Goal: Navigation & Orientation: Find specific page/section

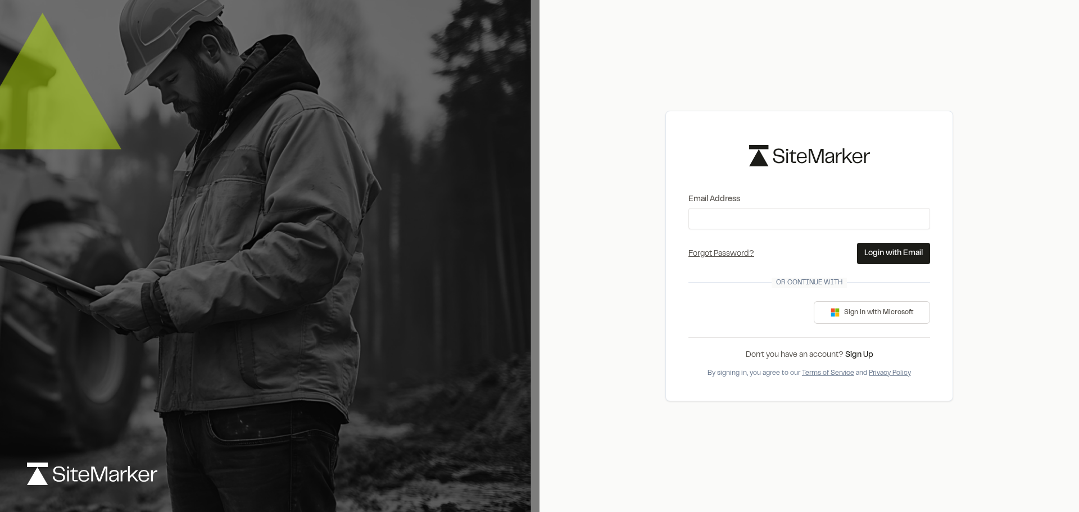
click at [731, 207] on div "Email Address" at bounding box center [809, 211] width 242 height 36
click at [731, 219] on input "Email Address" at bounding box center [809, 218] width 242 height 21
type input "**********"
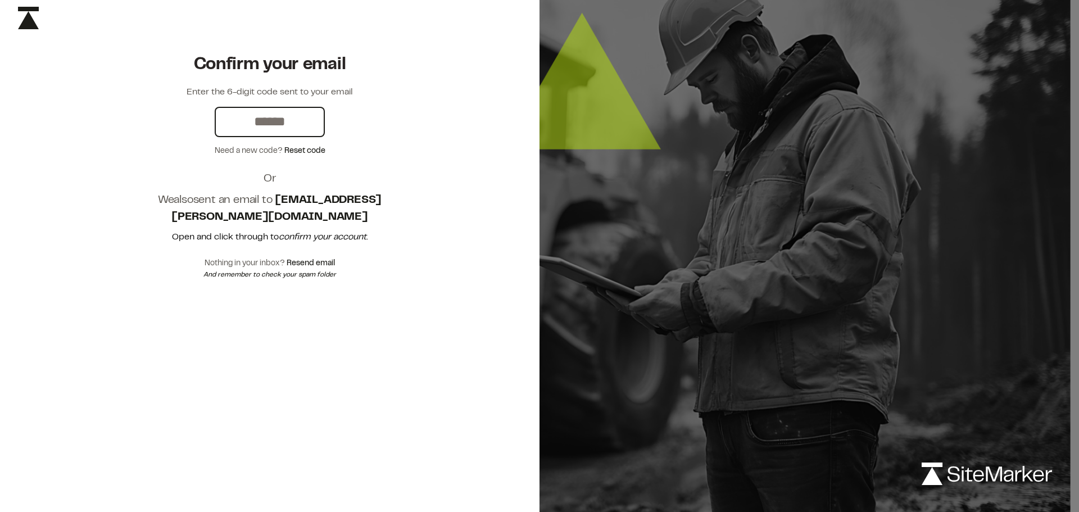
drag, startPoint x: 311, startPoint y: 119, endPoint x: 238, endPoint y: 119, distance: 73.0
click at [236, 119] on input "text" at bounding box center [270, 122] width 108 height 28
click at [243, 121] on input "text" at bounding box center [270, 122] width 108 height 28
click at [240, 121] on input "text" at bounding box center [270, 122] width 108 height 28
paste input "******"
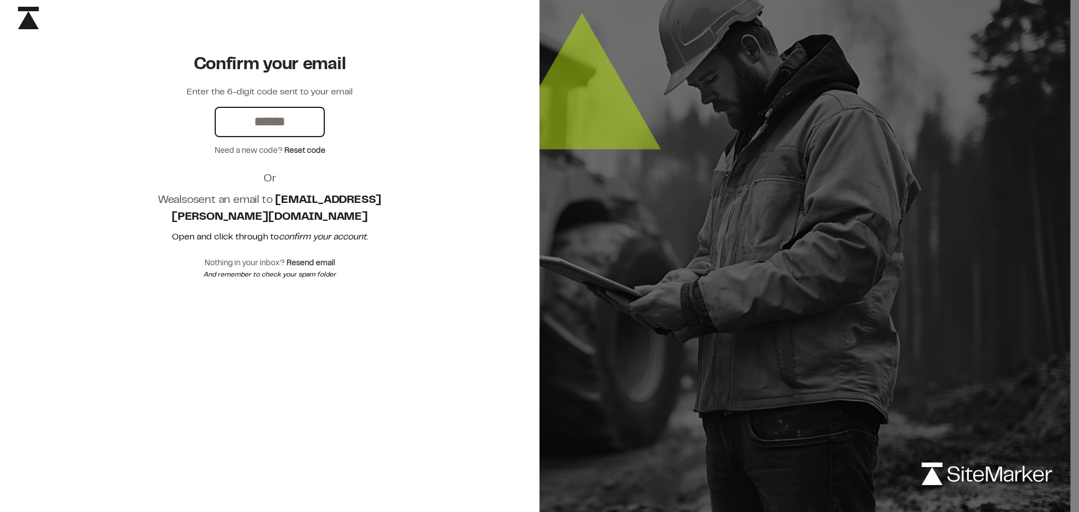
type input "******"
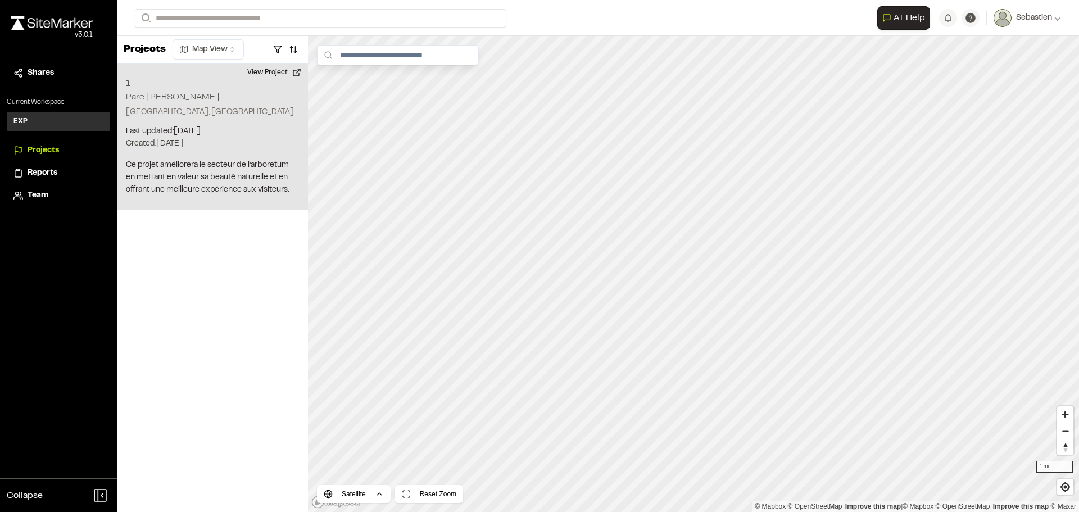
click at [149, 98] on h2 "Parc [PERSON_NAME]" at bounding box center [172, 97] width 93 height 8
click at [664, 213] on div "1 Parc [PERSON_NAME]" at bounding box center [664, 212] width 17 height 17
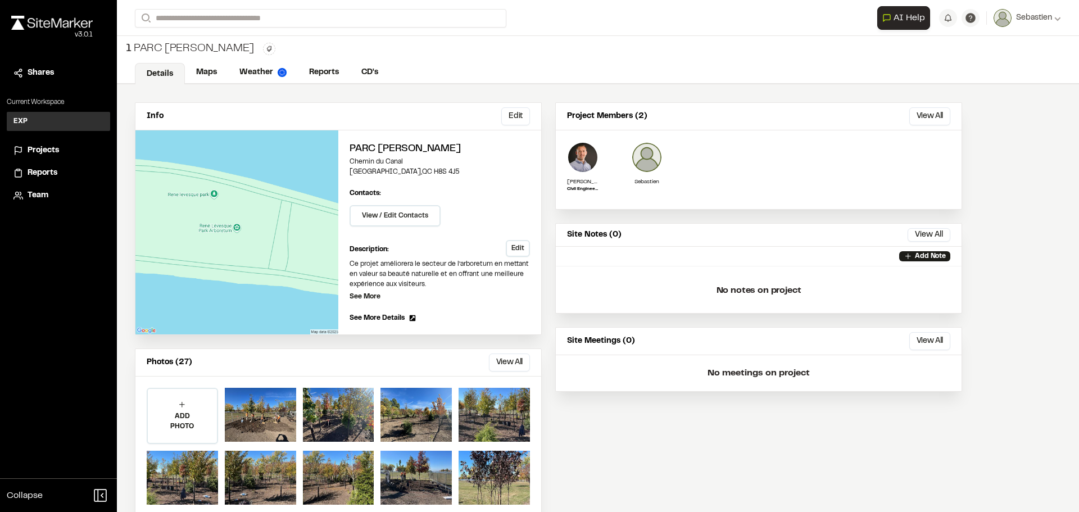
scroll to position [22, 0]
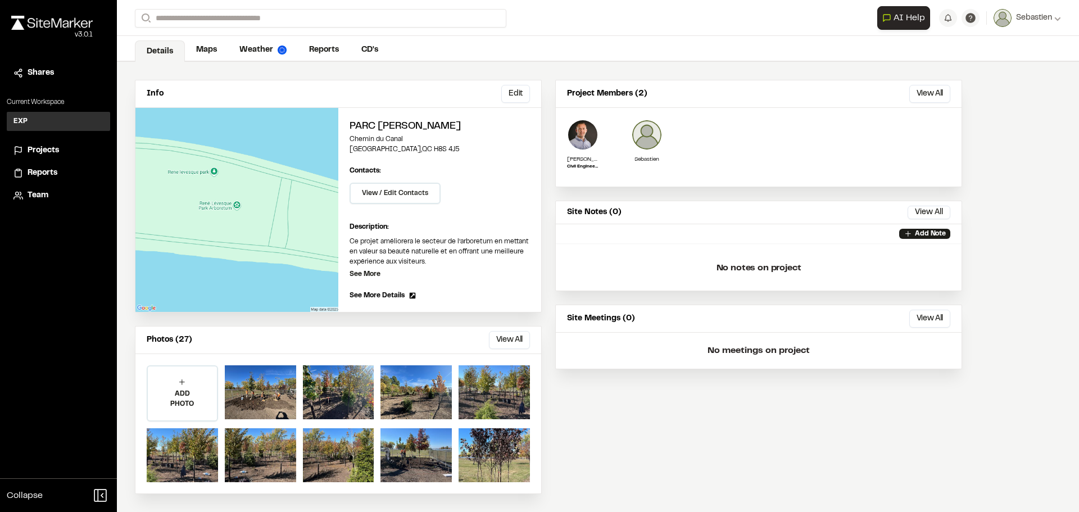
click at [205, 49] on link "Maps" at bounding box center [206, 49] width 43 height 21
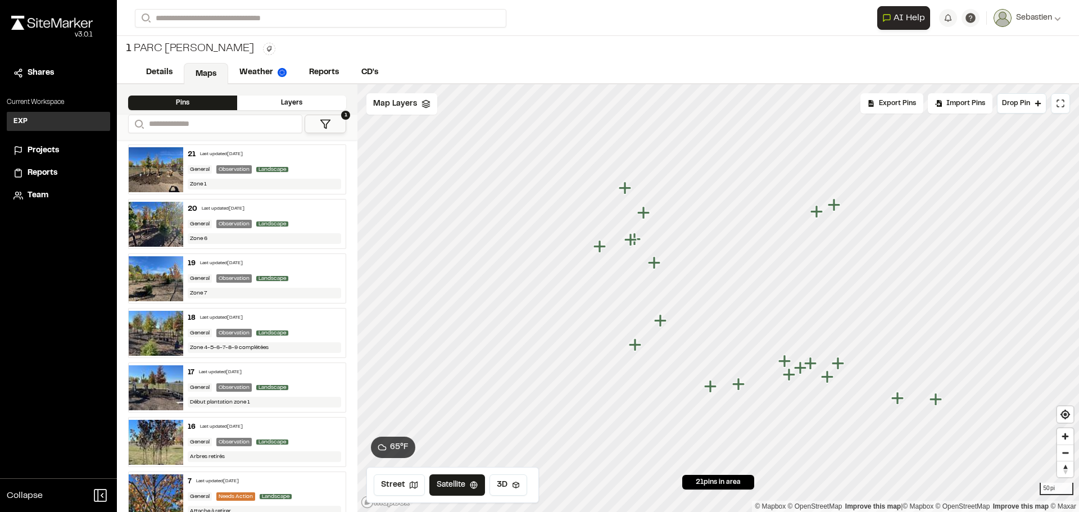
click at [654, 264] on icon "Map marker" at bounding box center [654, 262] width 12 height 12
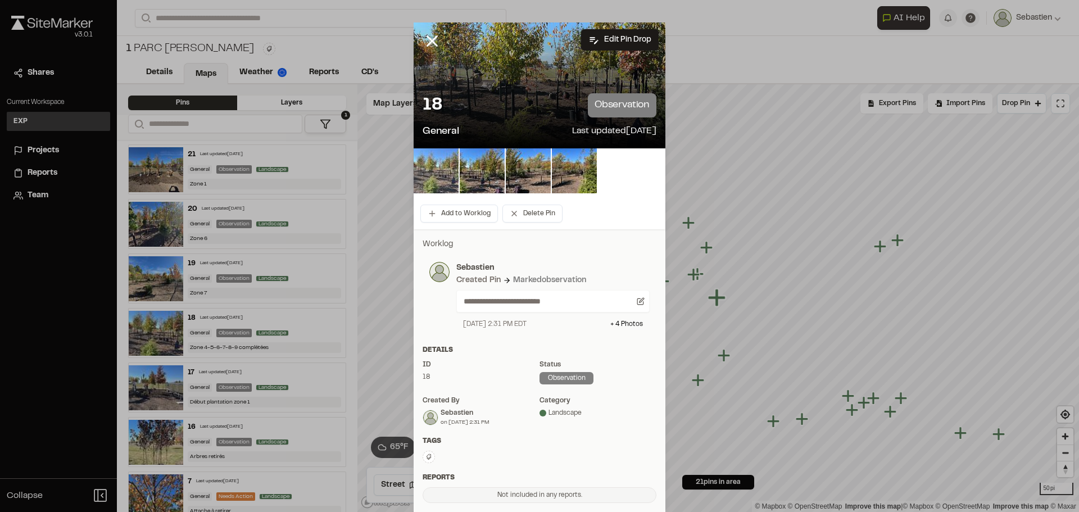
click at [431, 168] on img at bounding box center [435, 170] width 45 height 45
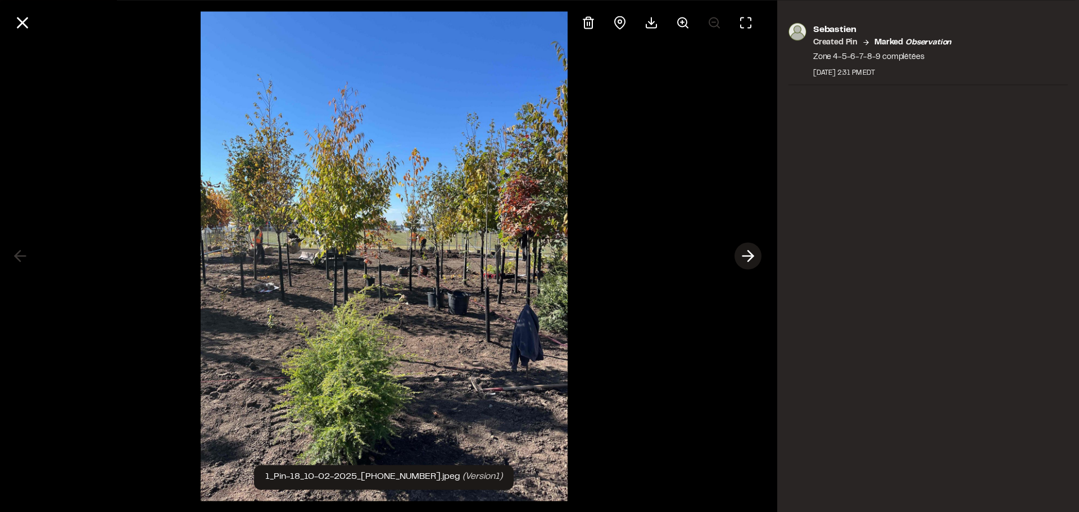
click at [751, 254] on polyline at bounding box center [750, 256] width 5 height 11
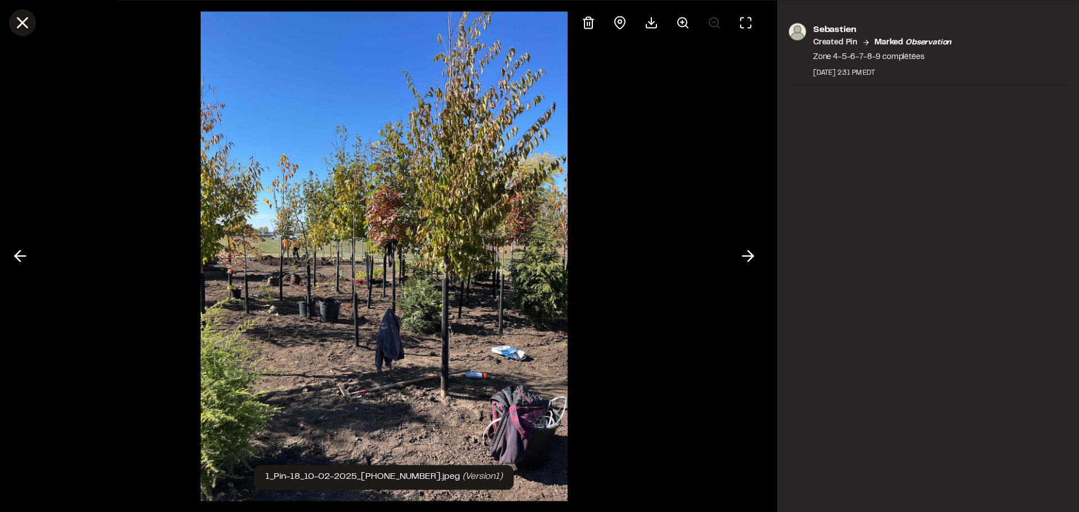
click at [26, 21] on icon at bounding box center [22, 22] width 19 height 19
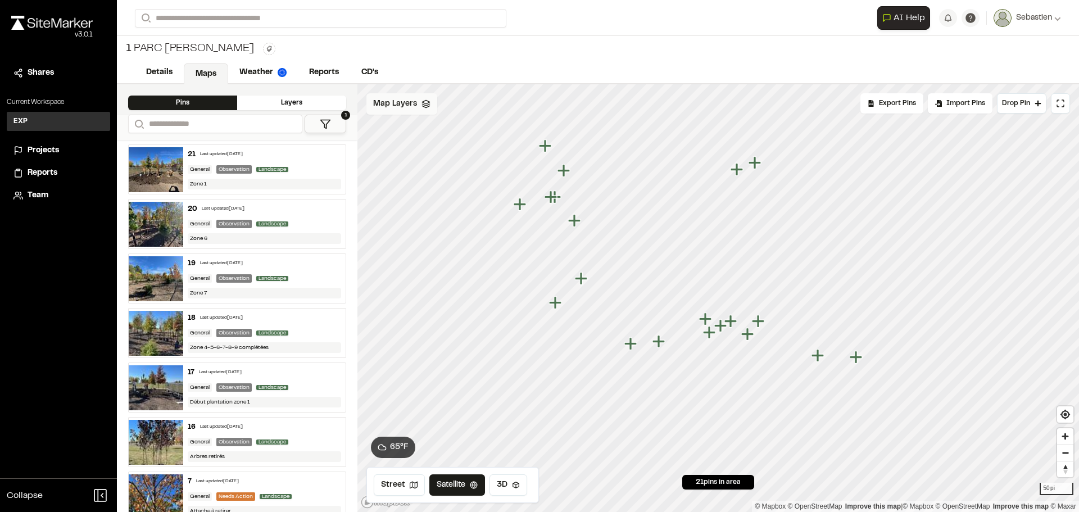
click at [402, 106] on span "Map Layers" at bounding box center [395, 104] width 44 height 12
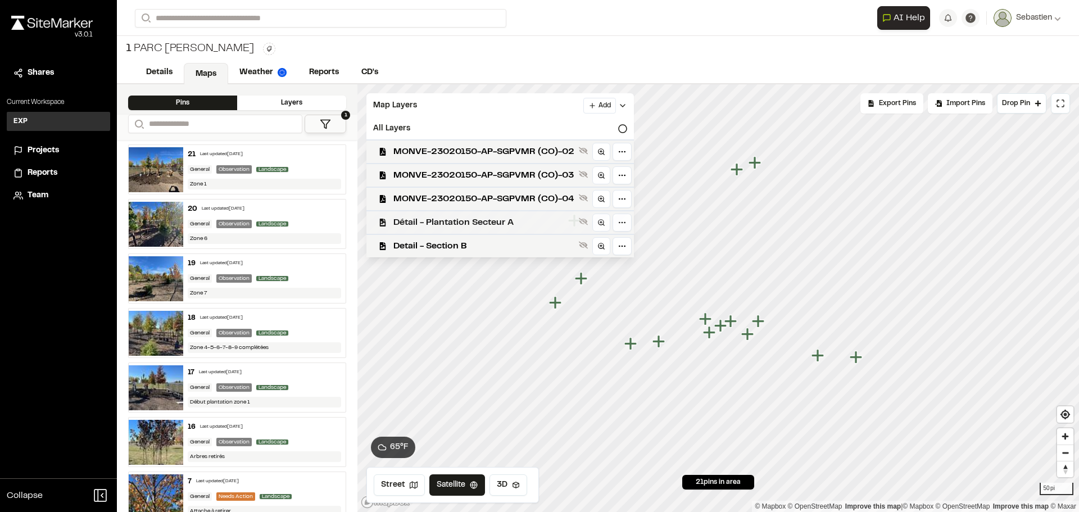
click at [423, 222] on span "Détail - Plantation Secteur A" at bounding box center [483, 222] width 181 height 13
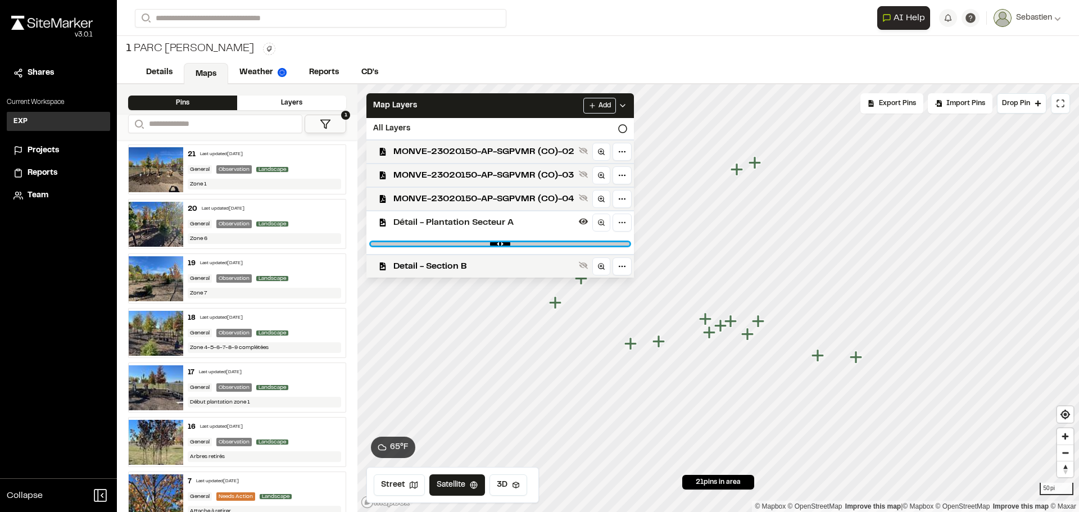
click at [579, 244] on input "range" at bounding box center [500, 243] width 258 height 3
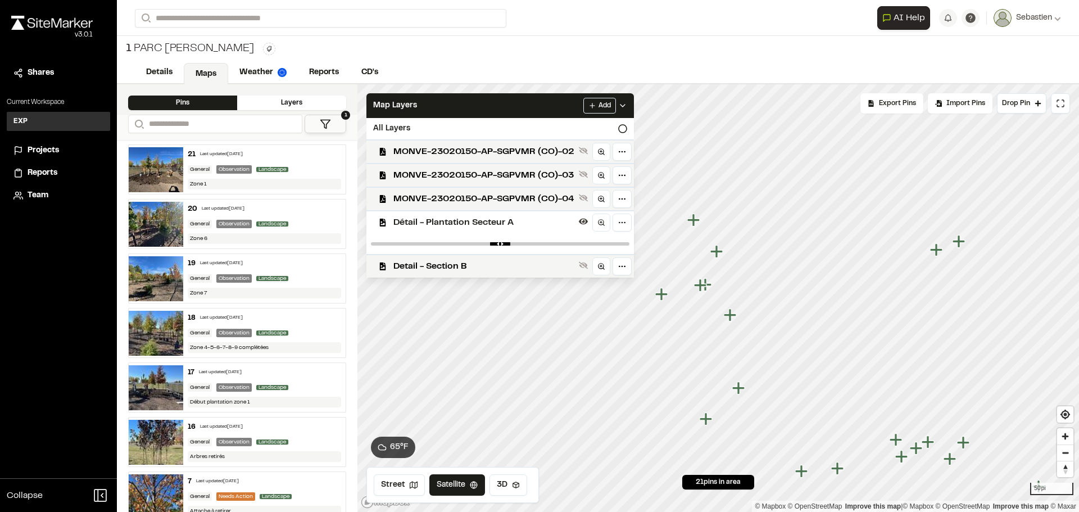
drag, startPoint x: 580, startPoint y: 242, endPoint x: 516, endPoint y: 247, distance: 63.7
click at [516, 247] on div at bounding box center [499, 244] width 267 height 20
click at [570, 248] on div at bounding box center [499, 244] width 267 height 20
click at [570, 243] on input "range" at bounding box center [500, 243] width 258 height 3
drag, startPoint x: 466, startPoint y: 249, endPoint x: 456, endPoint y: 249, distance: 10.7
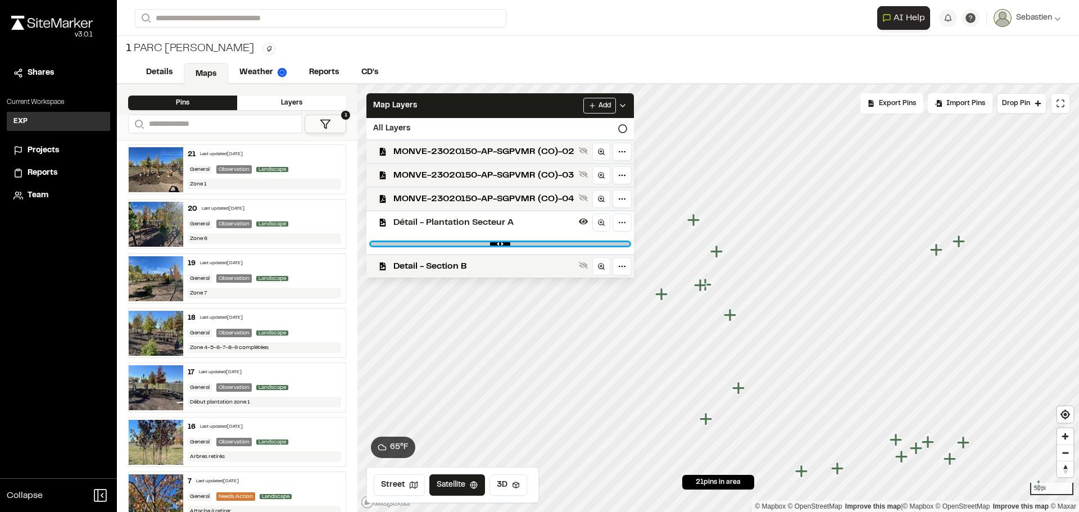
type input "****"
click at [456, 246] on input "range" at bounding box center [500, 243] width 258 height 3
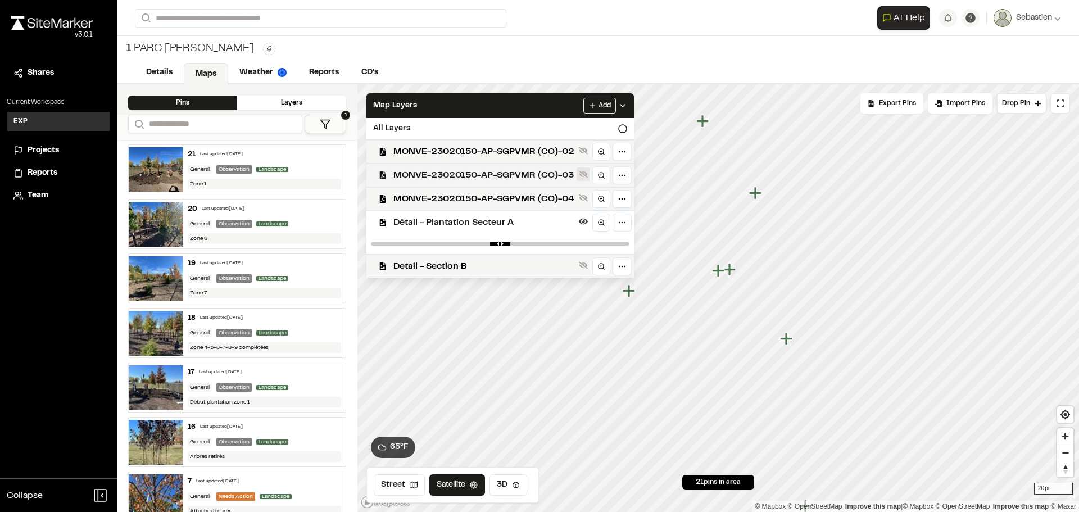
click at [581, 175] on icon at bounding box center [583, 174] width 9 height 7
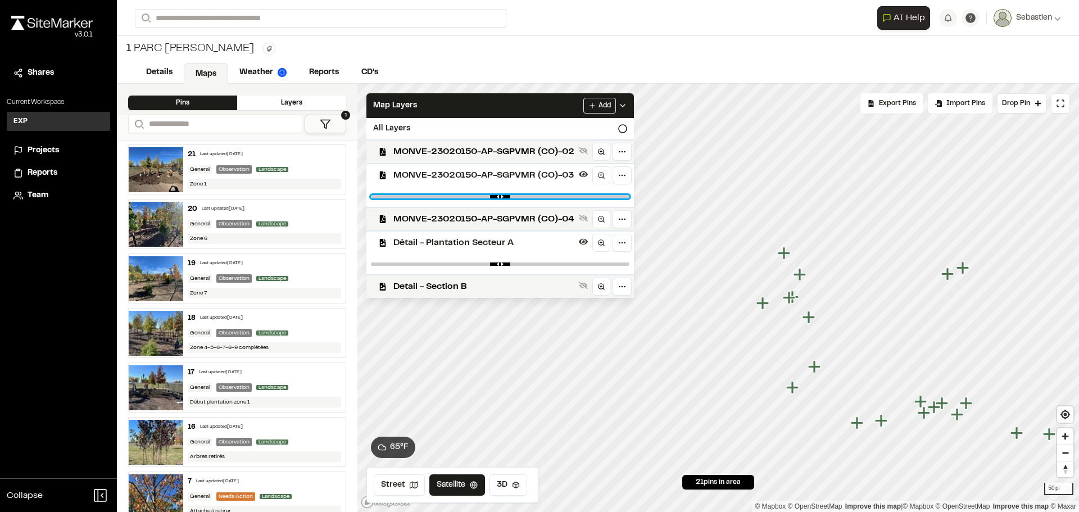
drag, startPoint x: 614, startPoint y: 196, endPoint x: 468, endPoint y: 200, distance: 145.6
type input "****"
click at [468, 198] on input "range" at bounding box center [500, 196] width 258 height 3
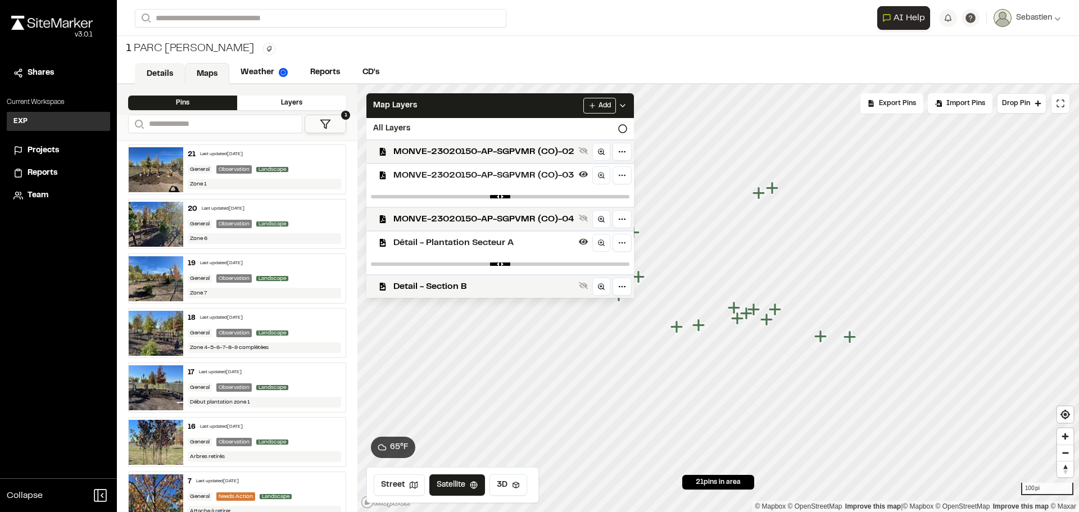
click at [165, 76] on link "Details" at bounding box center [160, 73] width 50 height 21
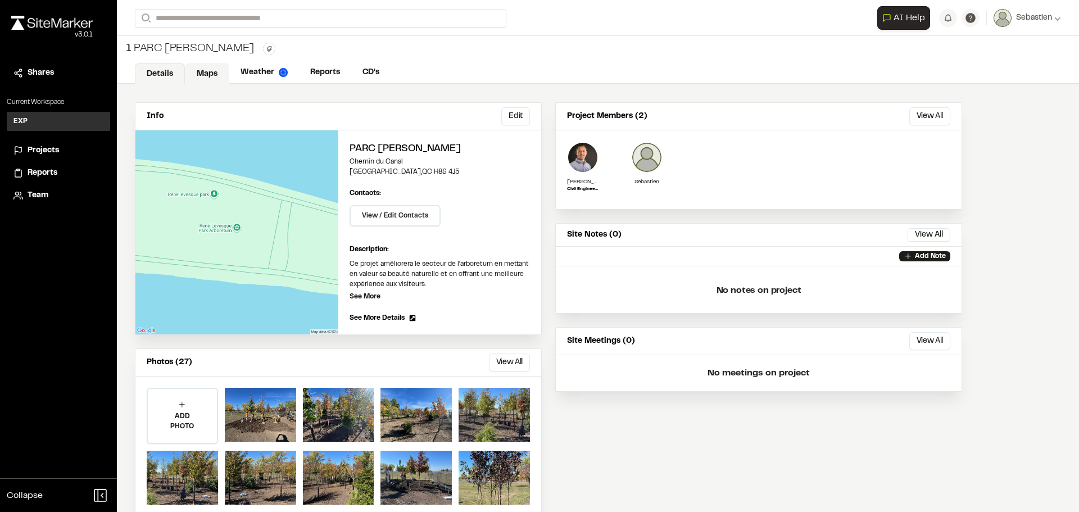
click at [206, 74] on link "Maps" at bounding box center [207, 73] width 44 height 21
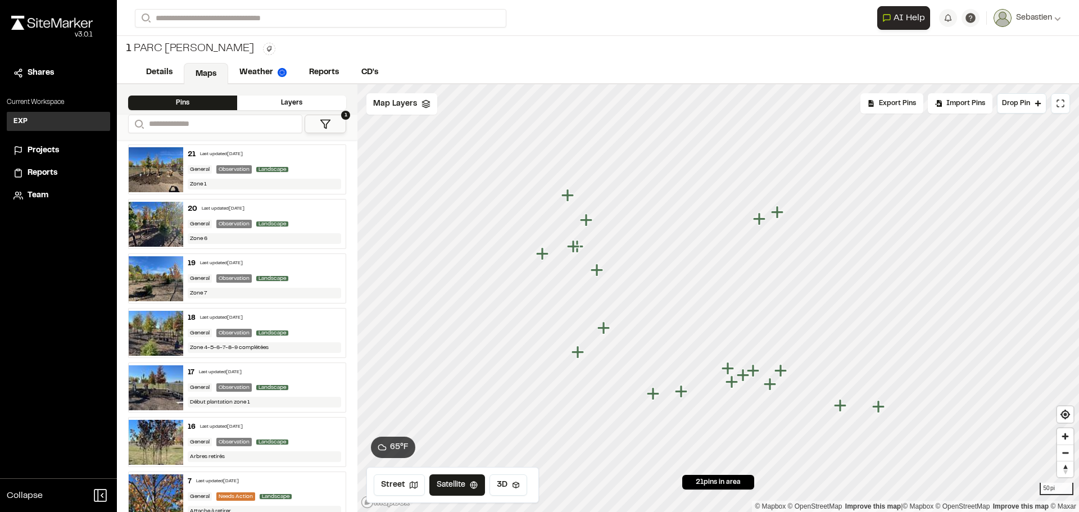
click at [35, 169] on span "Reports" at bounding box center [43, 173] width 30 height 12
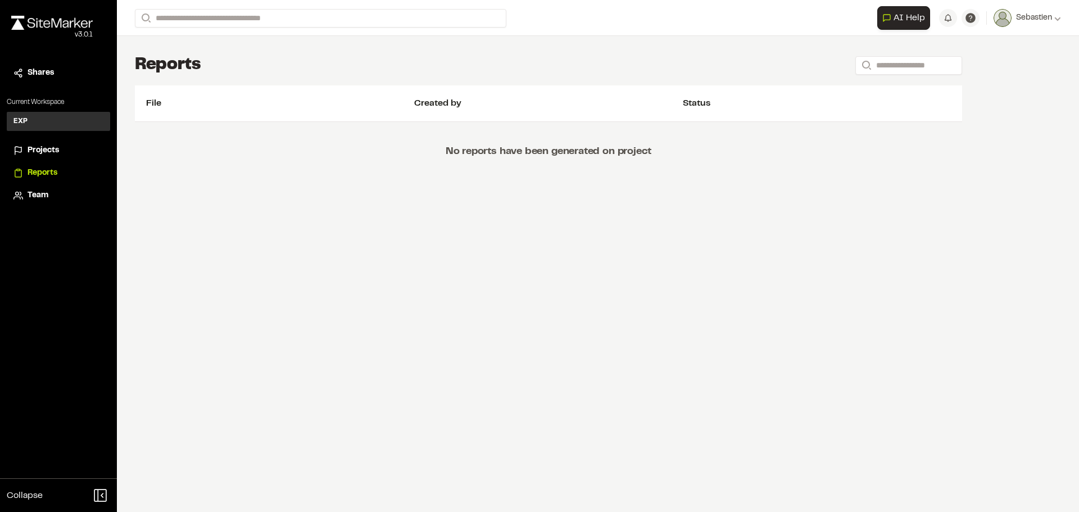
click at [38, 151] on span "Projects" at bounding box center [43, 150] width 31 height 12
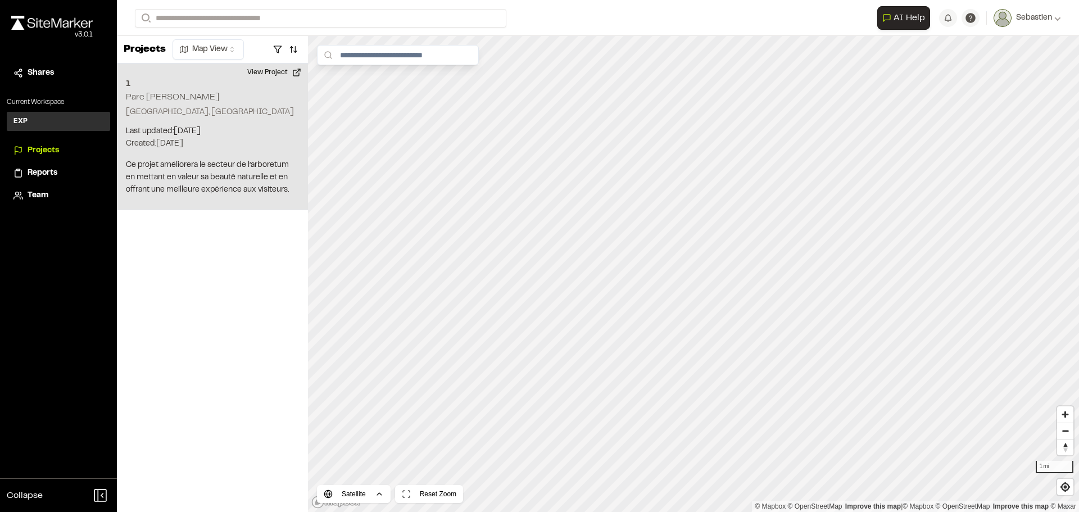
click at [205, 110] on p "[GEOGRAPHIC_DATA], [GEOGRAPHIC_DATA]" at bounding box center [212, 112] width 173 height 12
click at [690, 215] on div "1 Parc [PERSON_NAME]" at bounding box center [688, 214] width 17 height 17
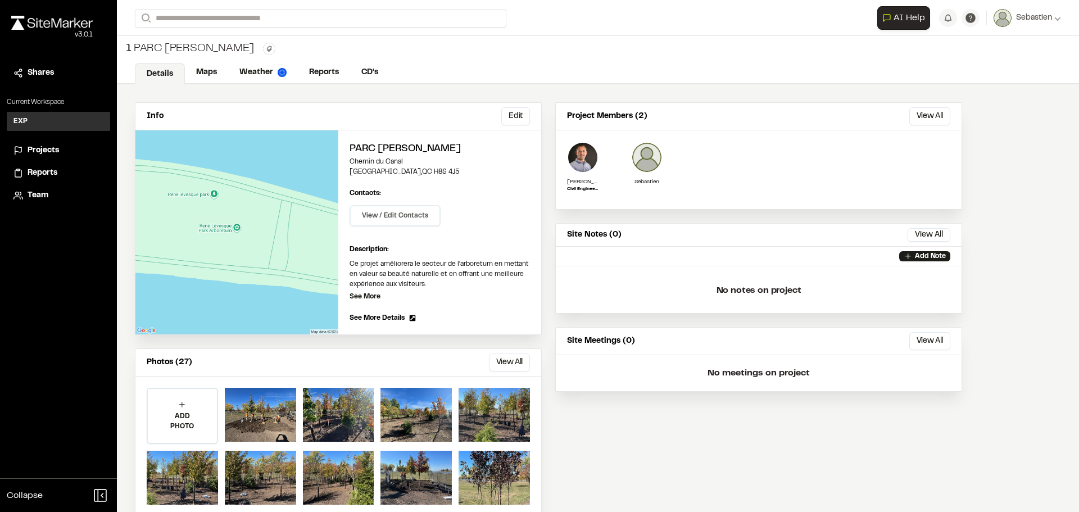
click at [373, 216] on button "View / Edit Contacts" at bounding box center [394, 215] width 91 height 21
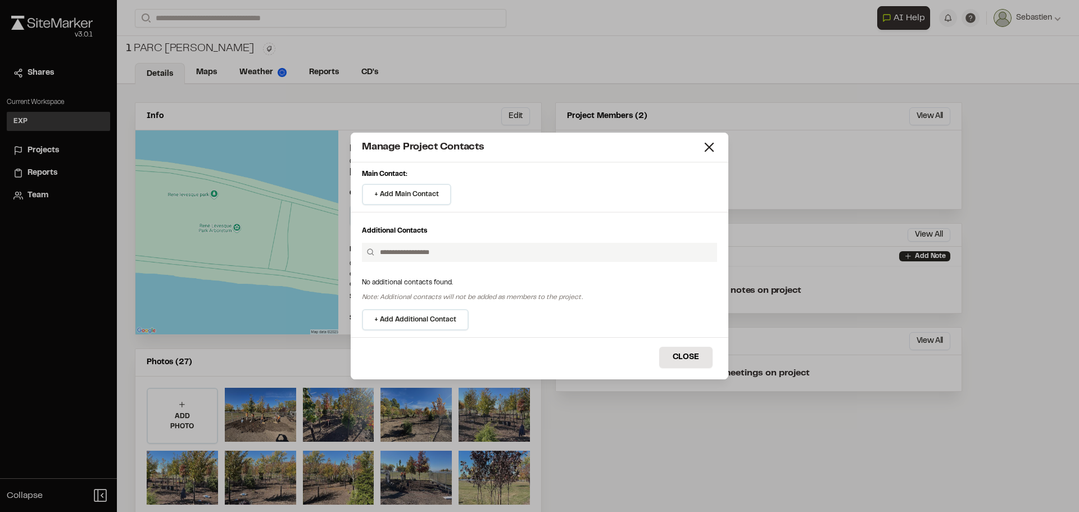
click at [289, 230] on div "Manage Project Contacts Main Contact: + Add Main Contact Add Main Contact Invit…" at bounding box center [539, 256] width 1079 height 512
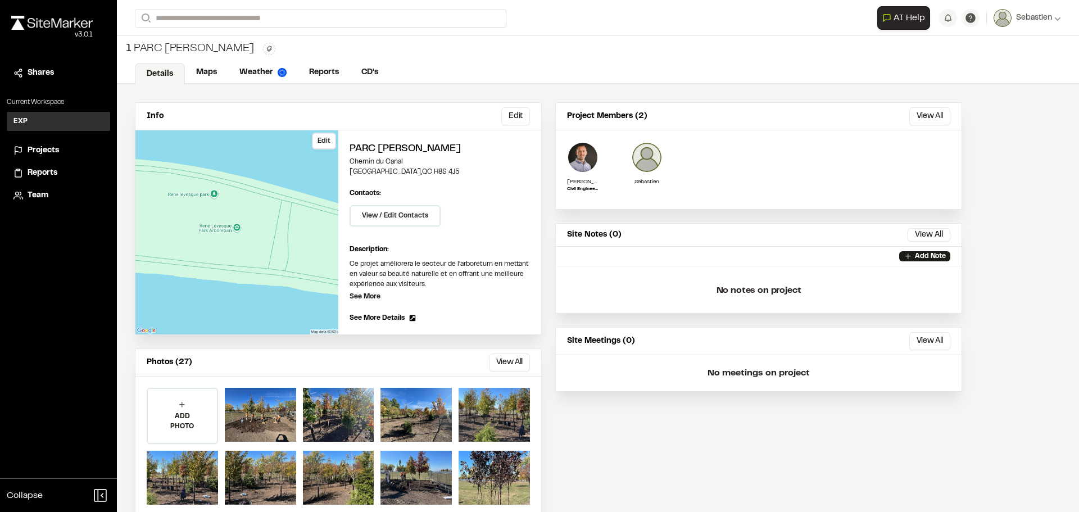
click at [268, 248] on div "Edit" at bounding box center [236, 232] width 203 height 204
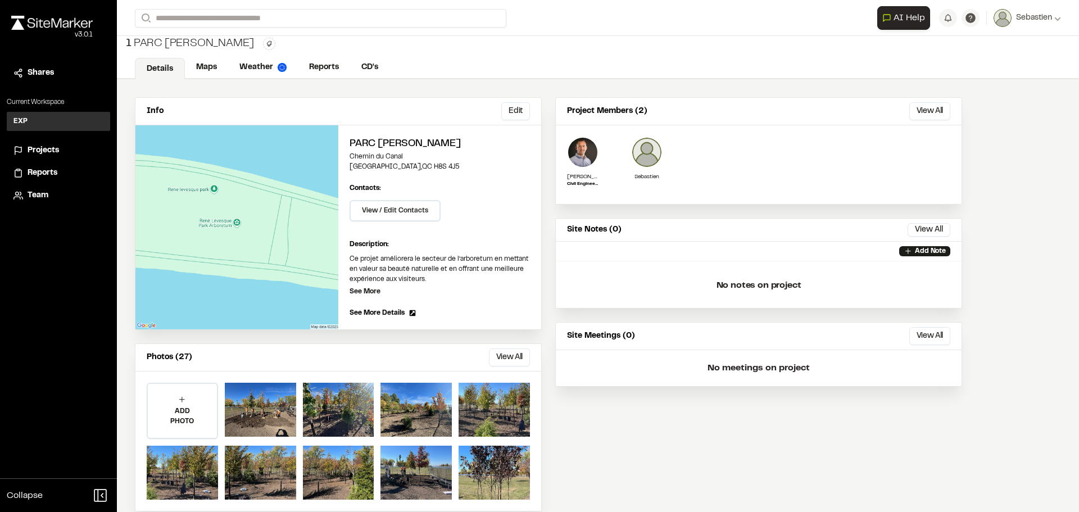
scroll to position [22, 0]
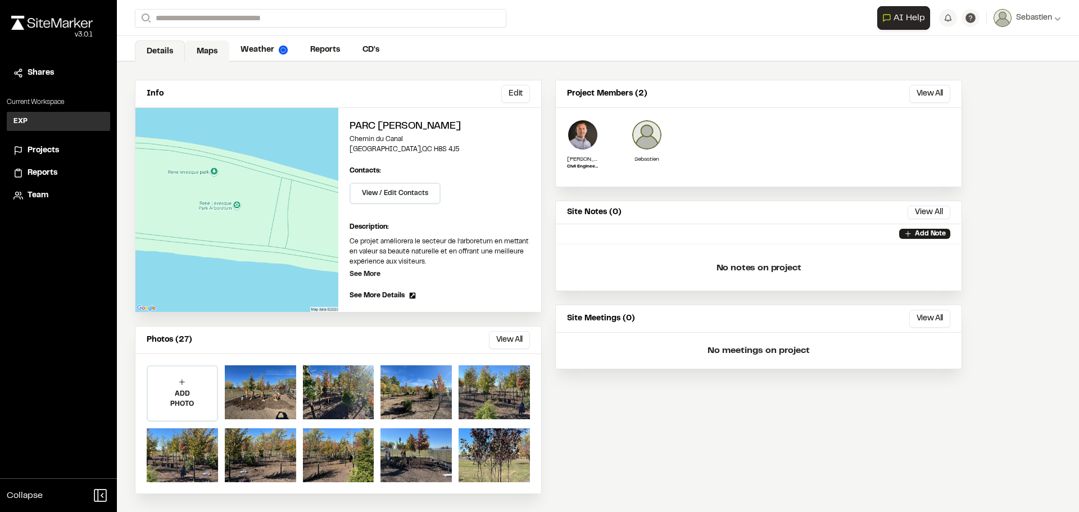
click at [203, 54] on link "Maps" at bounding box center [207, 50] width 44 height 21
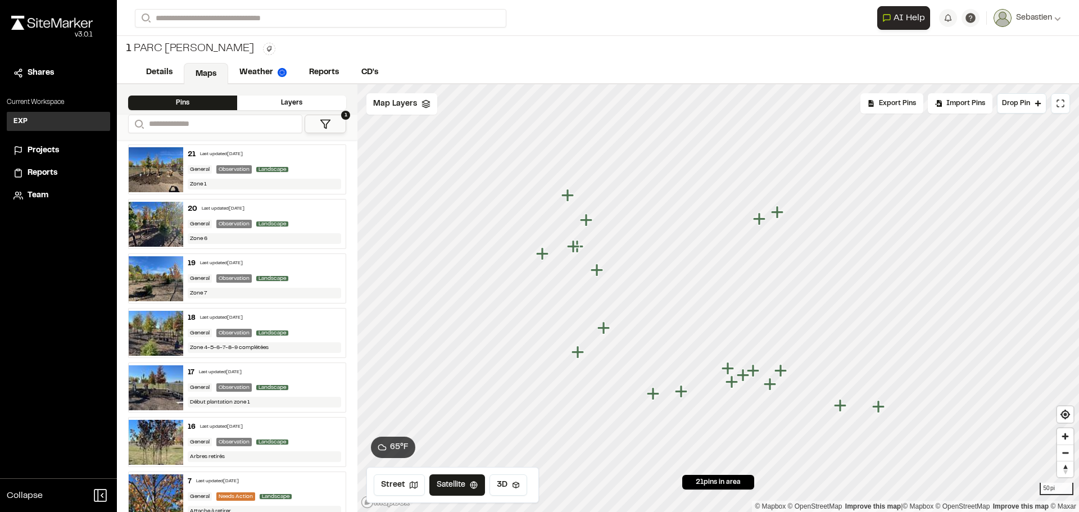
click at [192, 104] on div "Pins" at bounding box center [182, 103] width 109 height 15
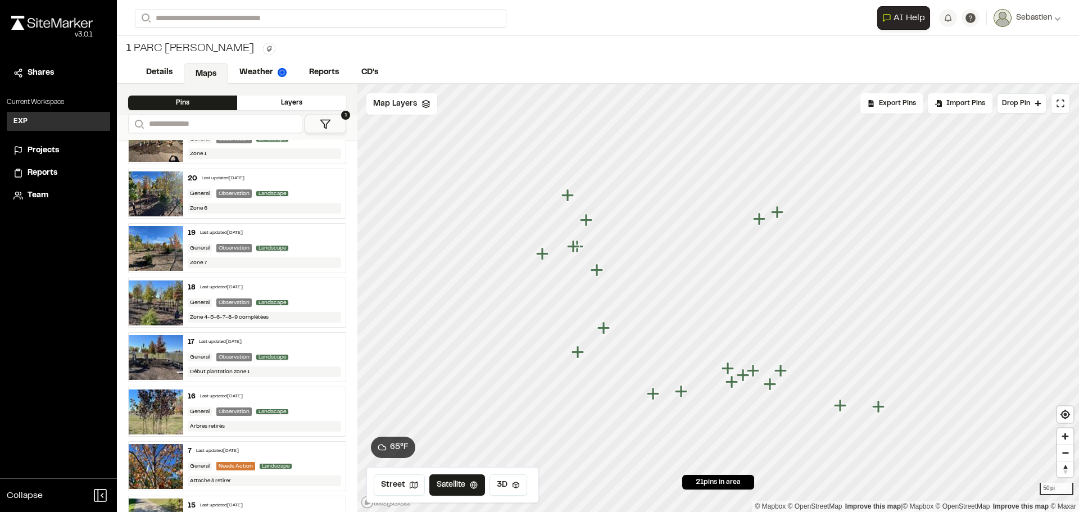
scroll to position [56, 0]
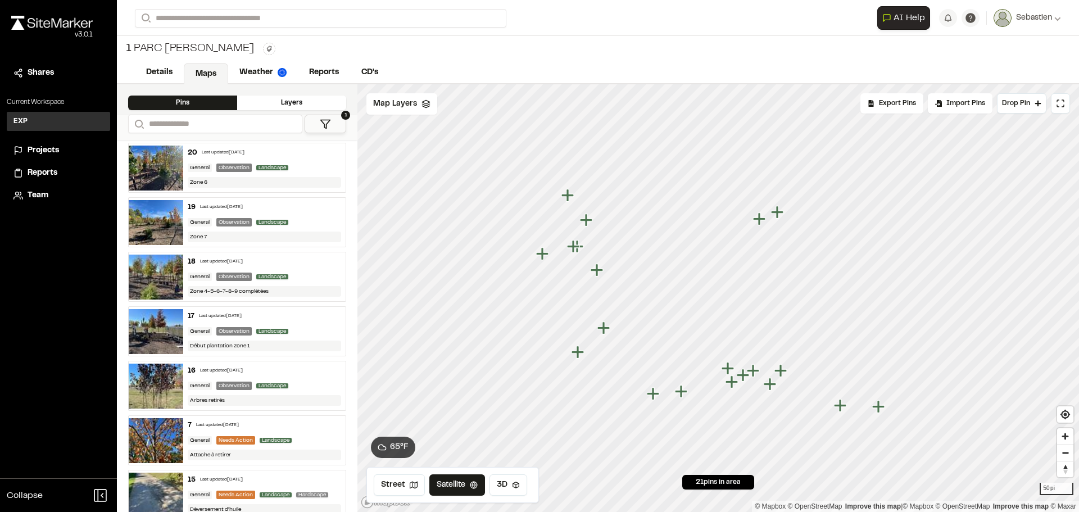
click at [330, 125] on icon at bounding box center [325, 124] width 11 height 11
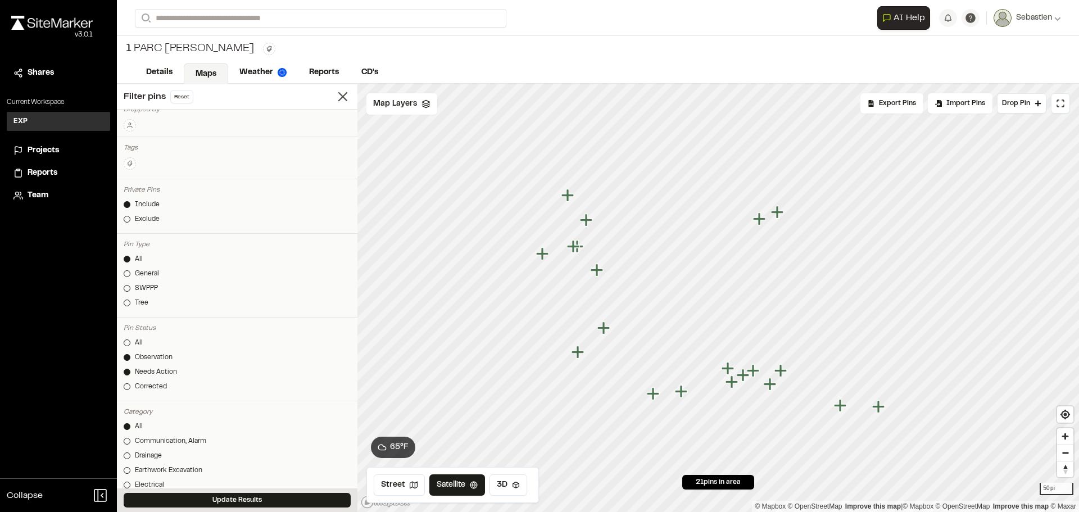
click at [126, 358] on div at bounding box center [127, 357] width 7 height 7
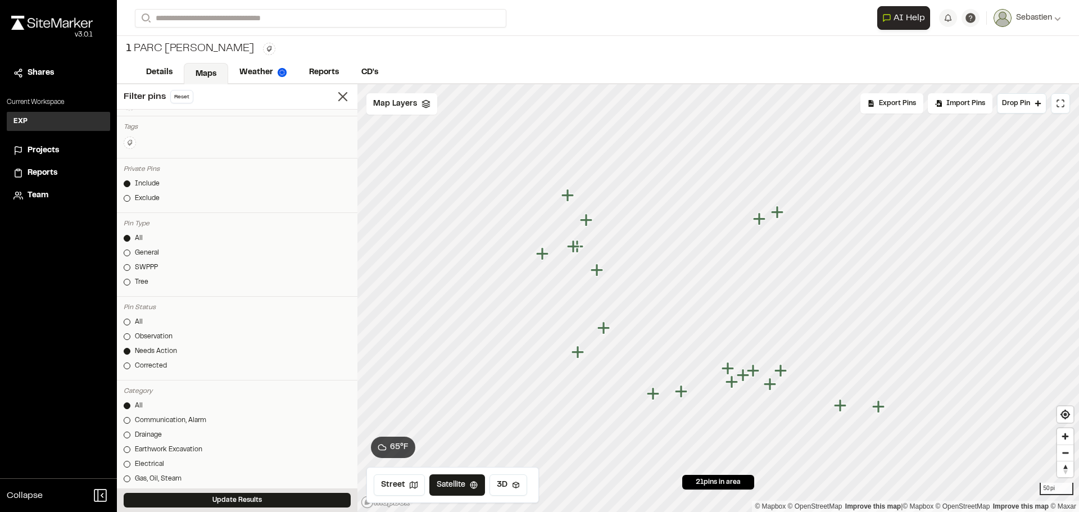
scroll to position [112, 0]
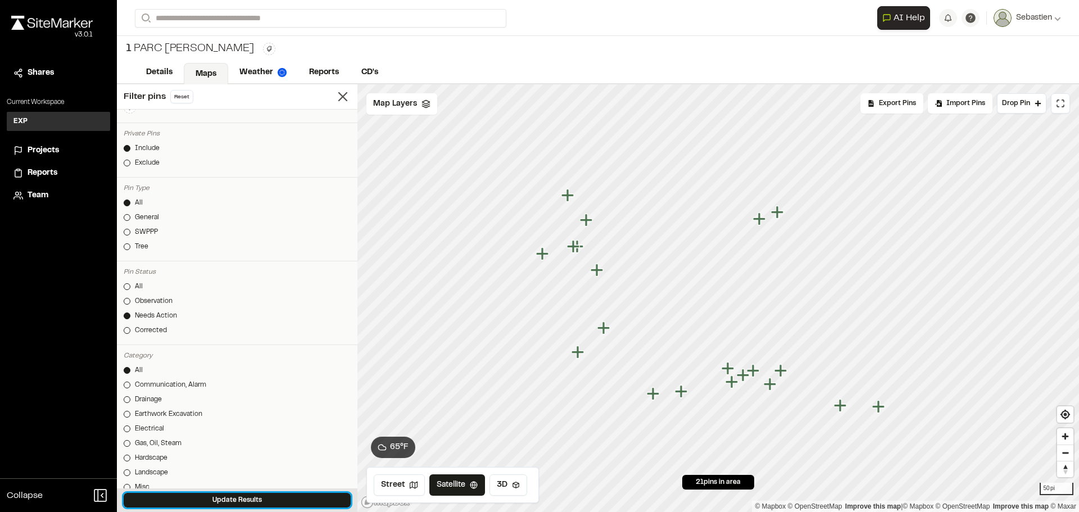
click at [228, 498] on button "Update Results" at bounding box center [237, 500] width 227 height 15
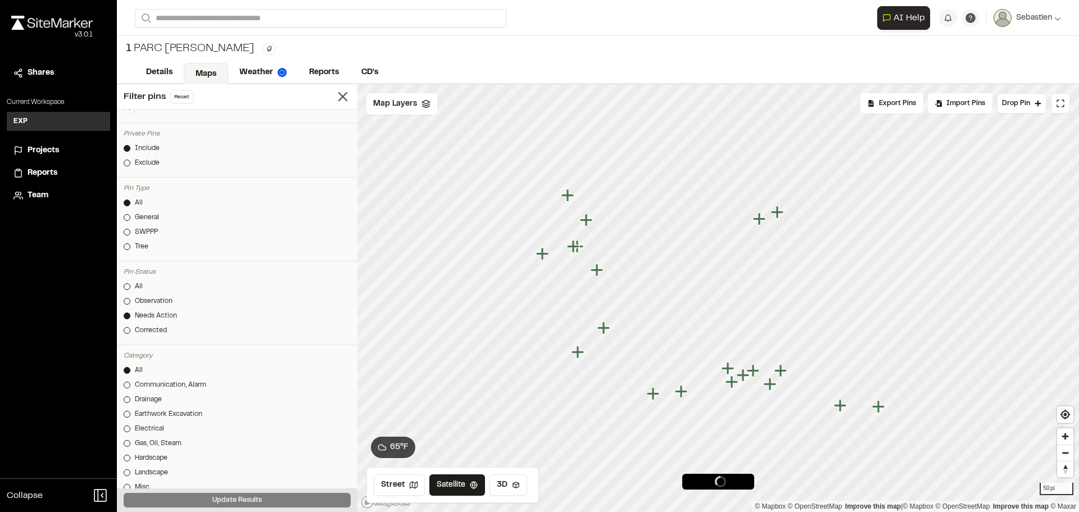
scroll to position [0, 0]
click at [809, 285] on icon "Map marker" at bounding box center [808, 284] width 12 height 12
click at [325, 73] on link "Reports" at bounding box center [324, 73] width 53 height 21
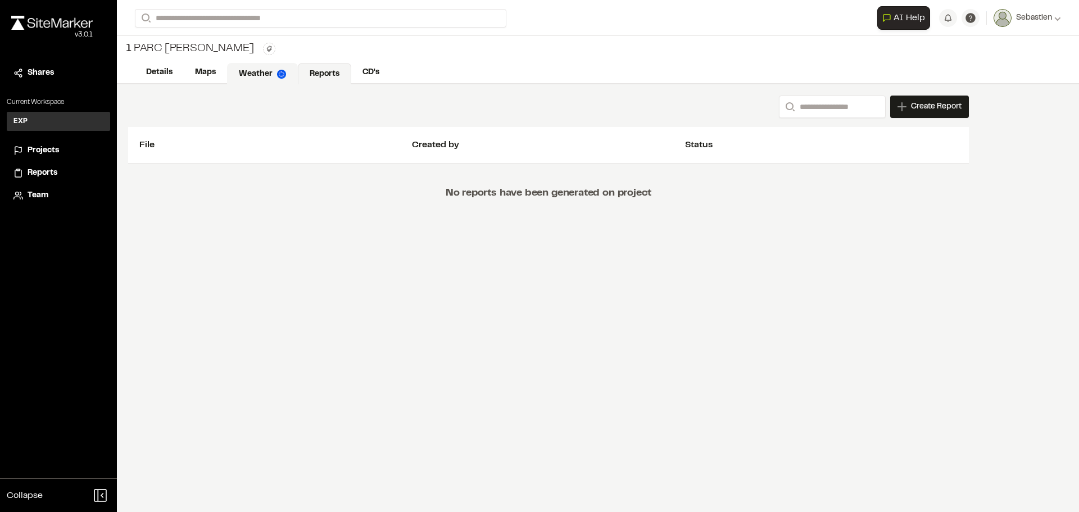
click at [251, 72] on link "Weather" at bounding box center [262, 73] width 71 height 21
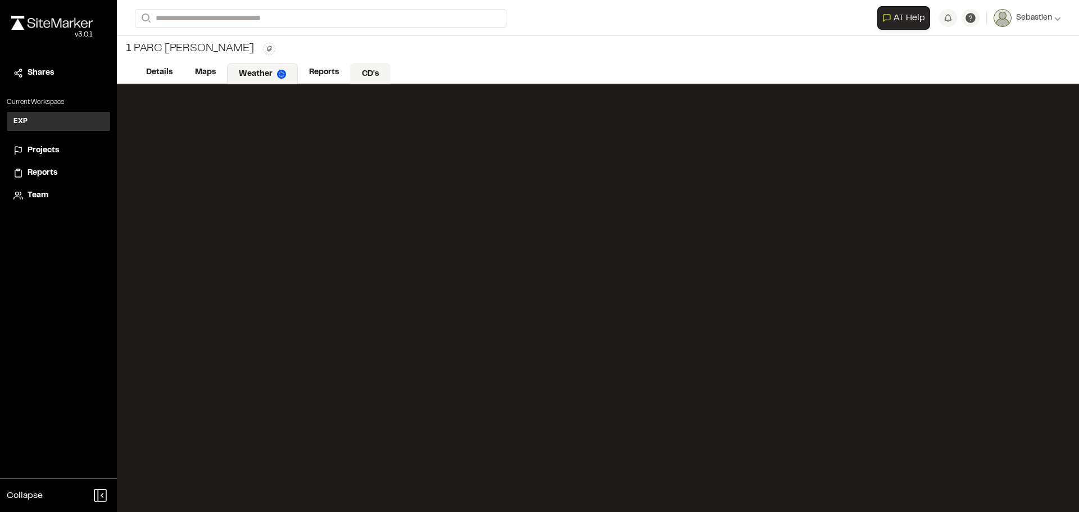
click at [368, 72] on link "CD's" at bounding box center [370, 73] width 40 height 21
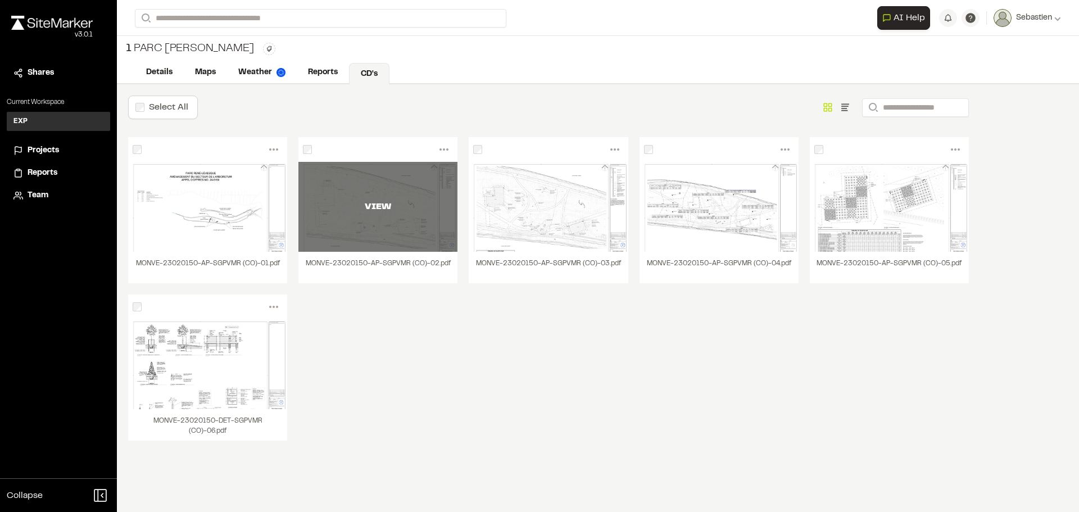
click at [387, 228] on div "VIEW" at bounding box center [377, 207] width 159 height 90
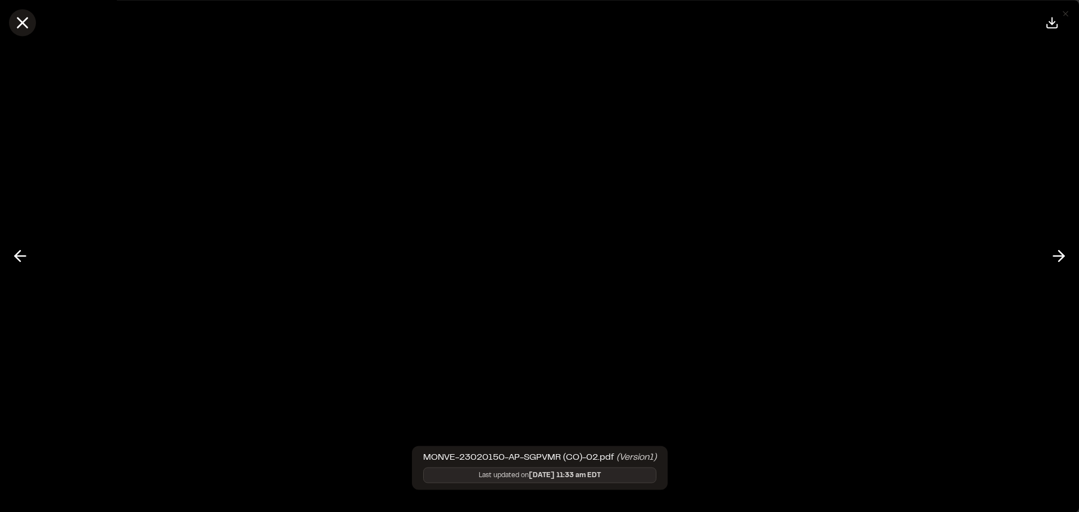
click at [24, 16] on icon at bounding box center [22, 22] width 19 height 19
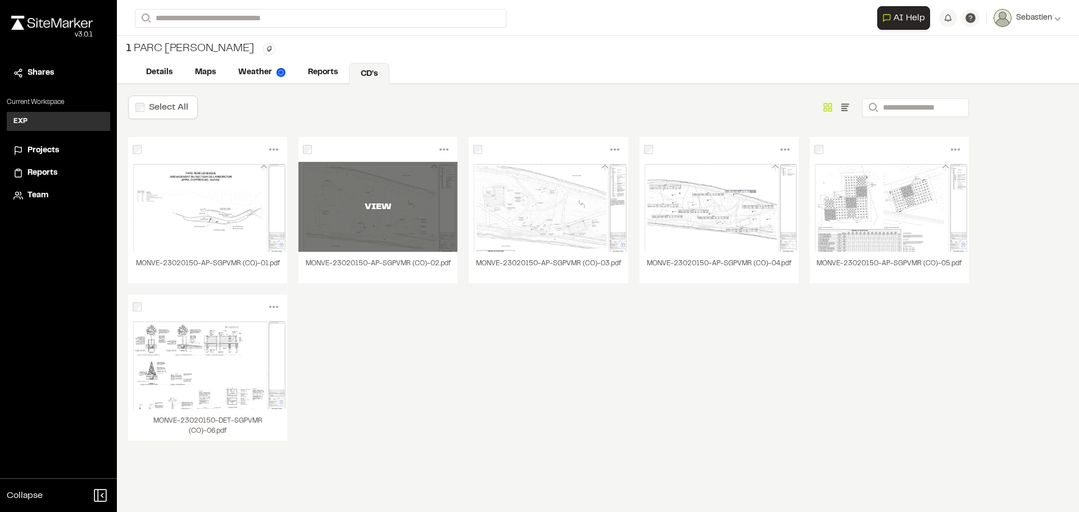
click at [315, 213] on div "VIEW" at bounding box center [377, 206] width 159 height 13
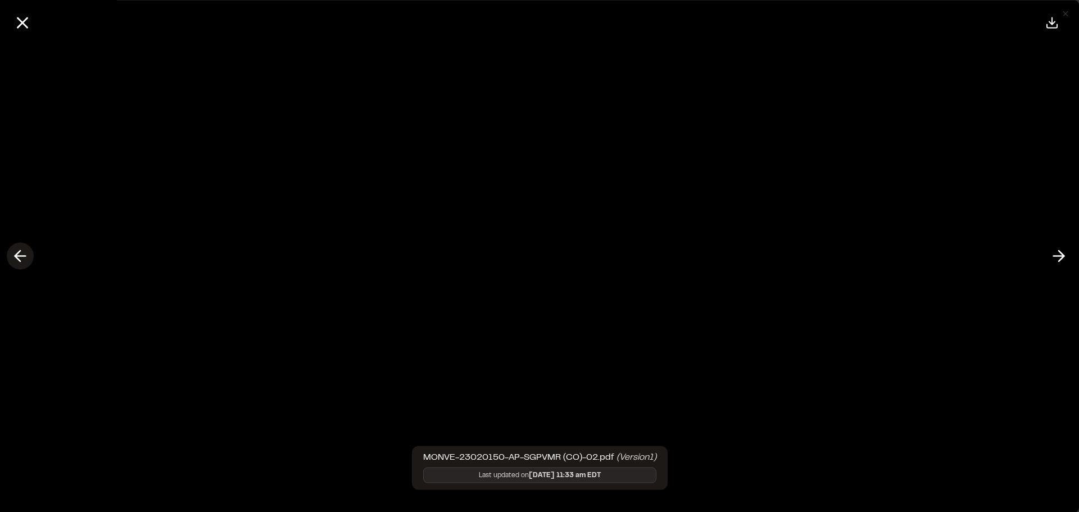
click at [12, 253] on icon at bounding box center [20, 256] width 18 height 19
click at [29, 23] on icon at bounding box center [22, 22] width 19 height 19
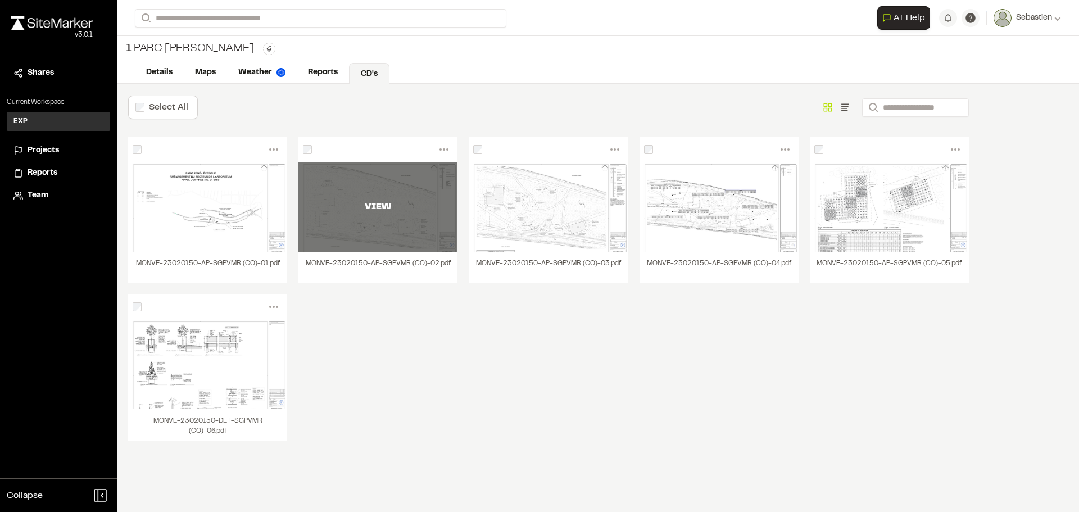
click at [370, 203] on div "VIEW" at bounding box center [377, 206] width 159 height 13
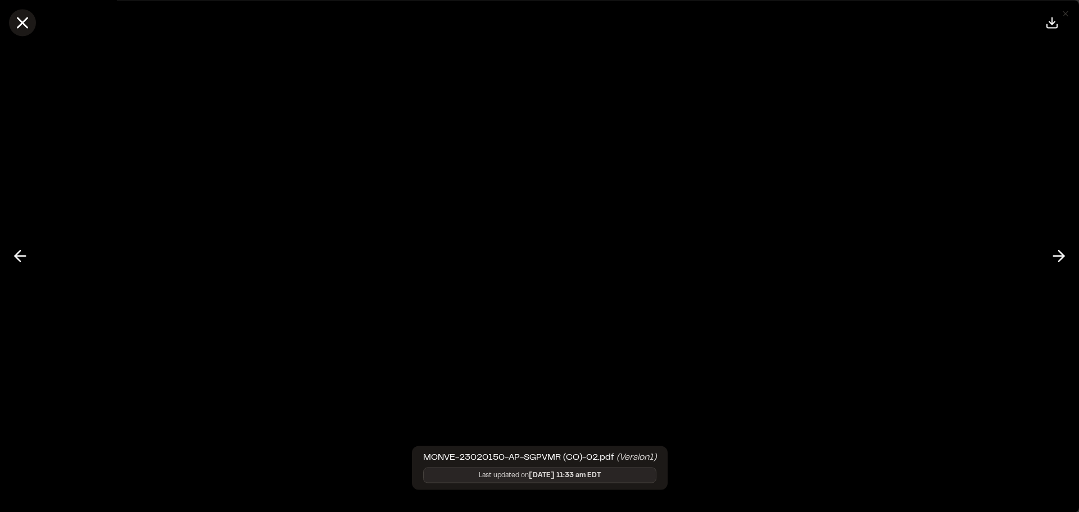
click at [21, 24] on line at bounding box center [23, 23] width 10 height 10
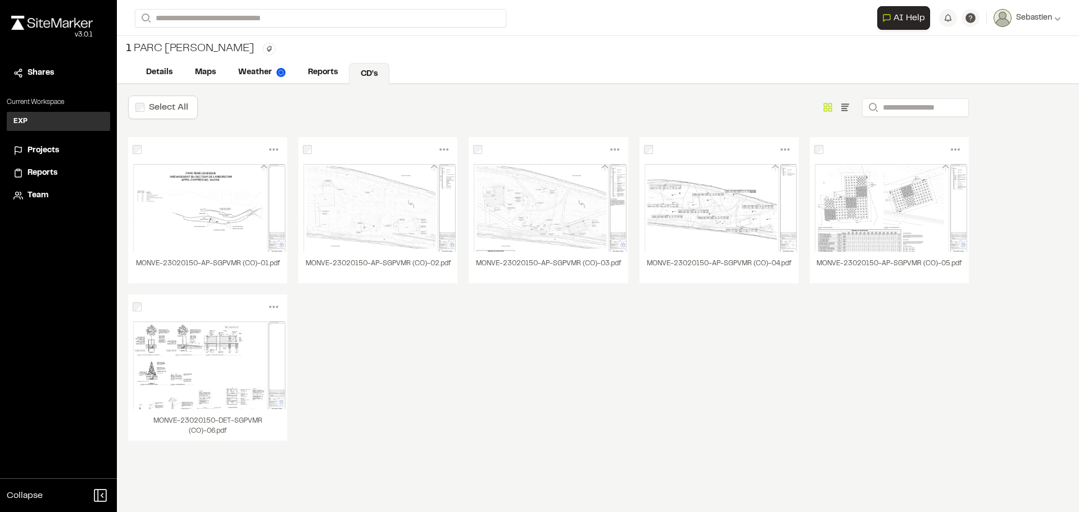
click at [44, 151] on span "Projects" at bounding box center [43, 150] width 31 height 12
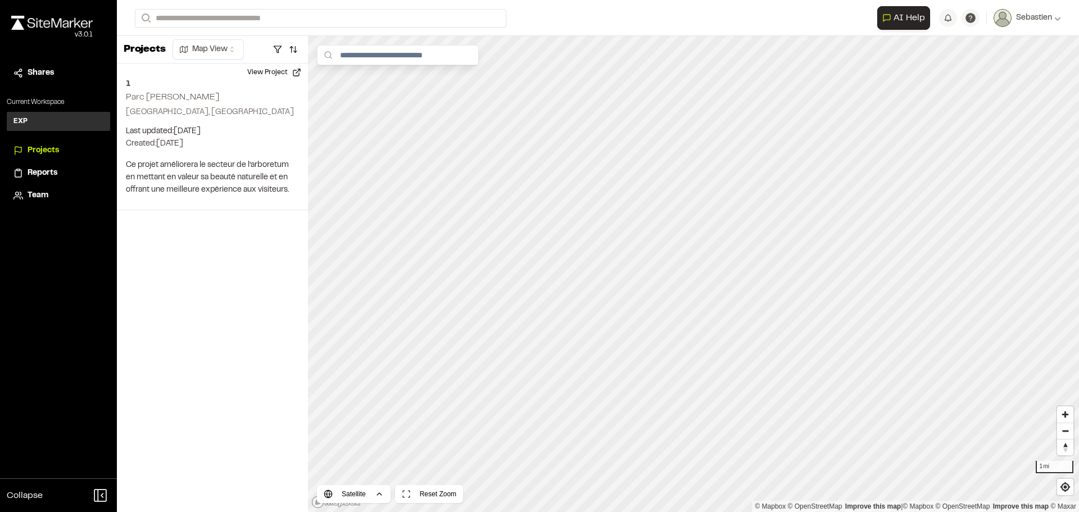
click at [33, 192] on span "Team" at bounding box center [38, 195] width 21 height 12
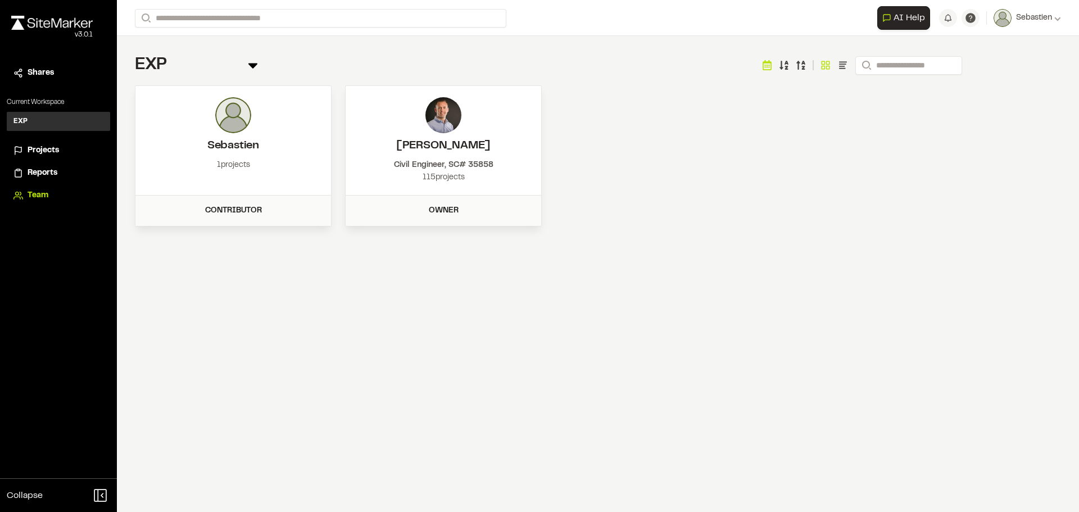
click at [38, 146] on span "Projects" at bounding box center [43, 150] width 31 height 12
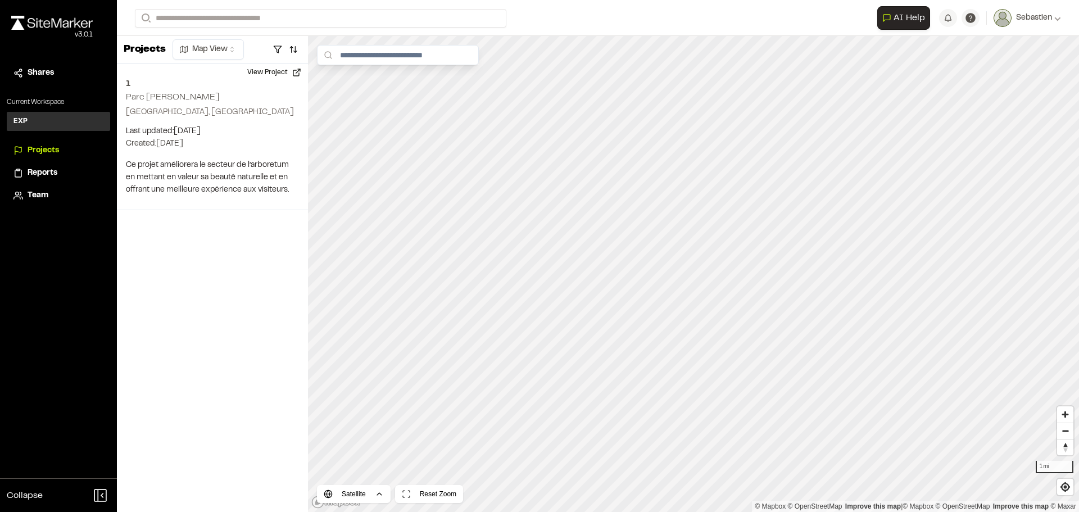
click at [166, 230] on div "Projects Map View 1 Parc René-Lévesque Montreal, QC Last updated: Oct 2, 2025 B…" at bounding box center [212, 274] width 191 height 476
click at [1039, 13] on span "Sebastien" at bounding box center [1034, 18] width 36 height 12
click at [1044, 466] on div "1 mi" at bounding box center [1054, 467] width 38 height 12
drag, startPoint x: 1056, startPoint y: 469, endPoint x: 1038, endPoint y: 468, distance: 18.0
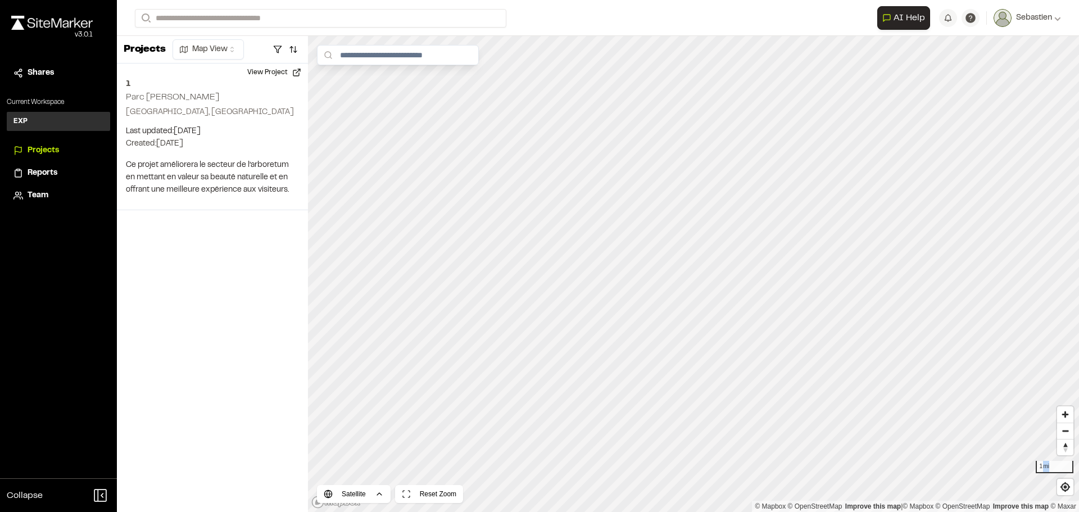
click at [1043, 468] on div "1 mi" at bounding box center [1054, 467] width 38 height 12
